Goal: Check status

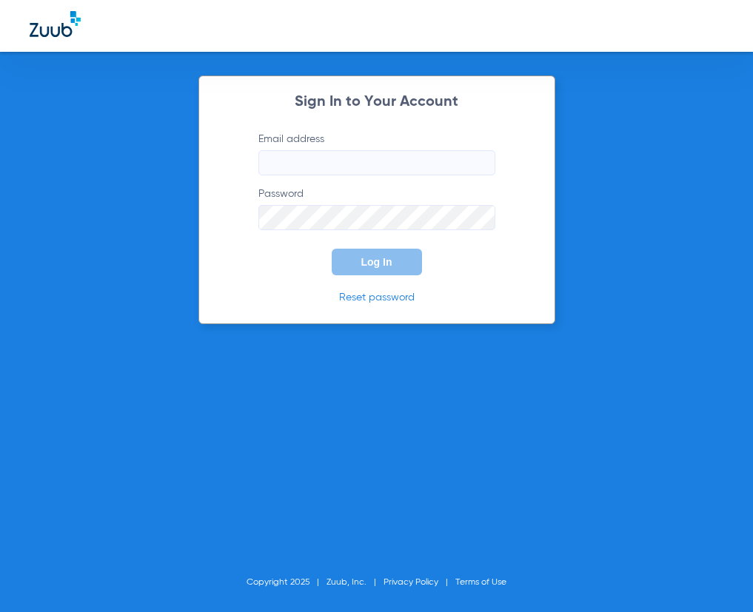
type input "[EMAIL_ADDRESS][DOMAIN_NAME]"
click at [383, 266] on span "Log In" at bounding box center [376, 262] width 31 height 12
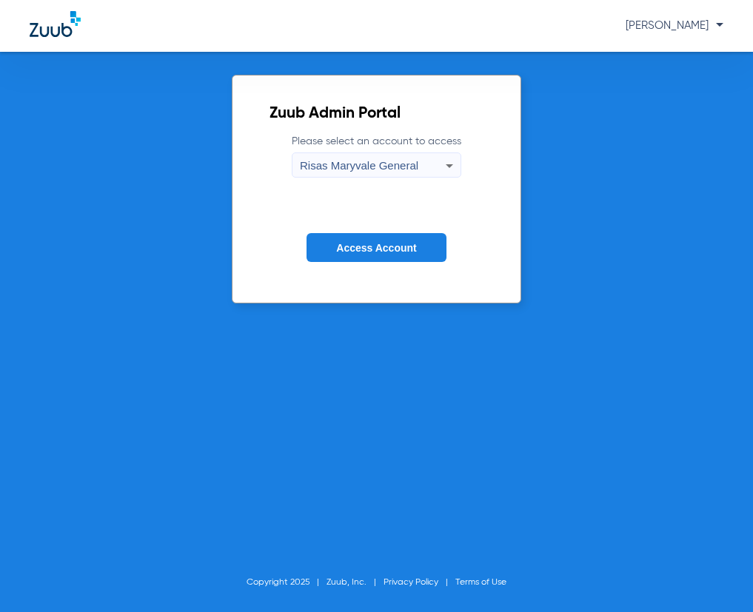
click at [386, 248] on span "Access Account" at bounding box center [376, 248] width 80 height 12
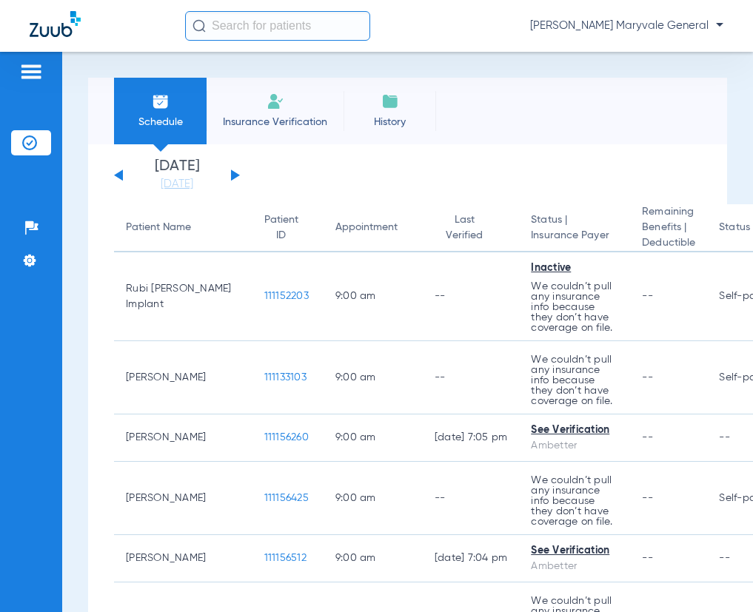
click at [269, 24] on input "text" at bounding box center [277, 26] width 185 height 30
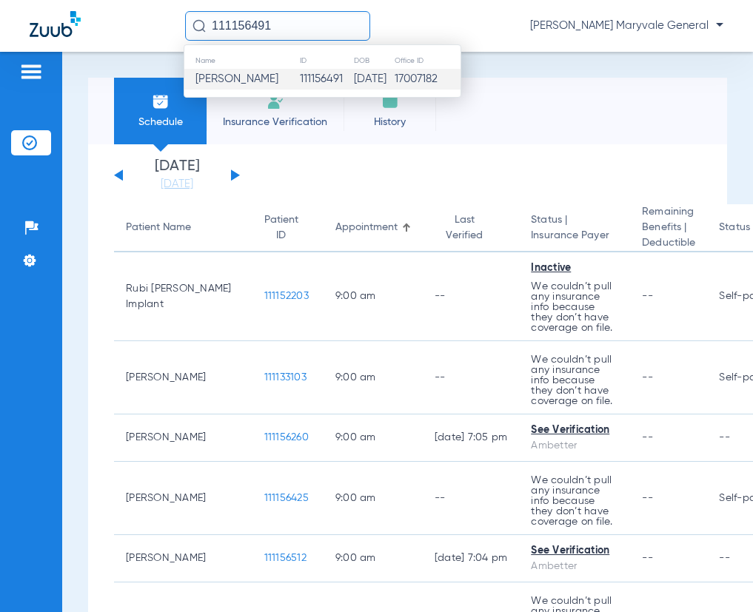
type input "111156491"
click at [299, 83] on td "111156491" at bounding box center [326, 79] width 54 height 21
